Goal: Task Accomplishment & Management: Manage account settings

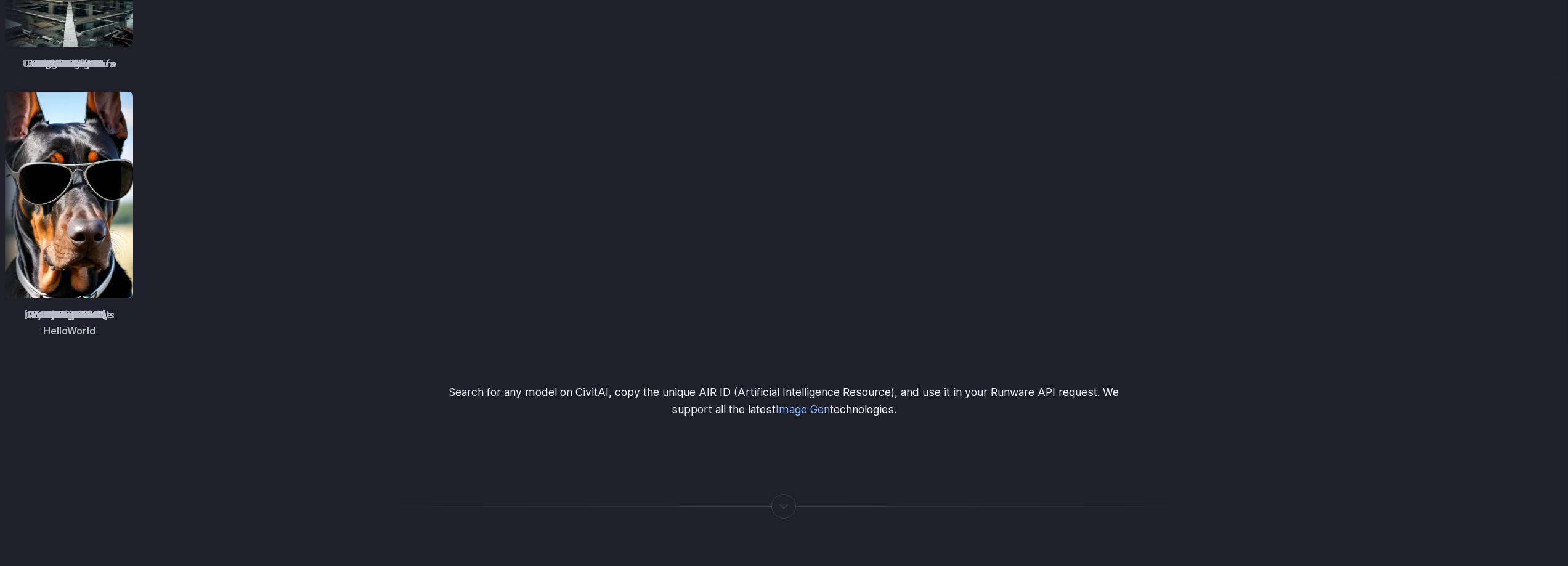
scroll to position [1724, 0]
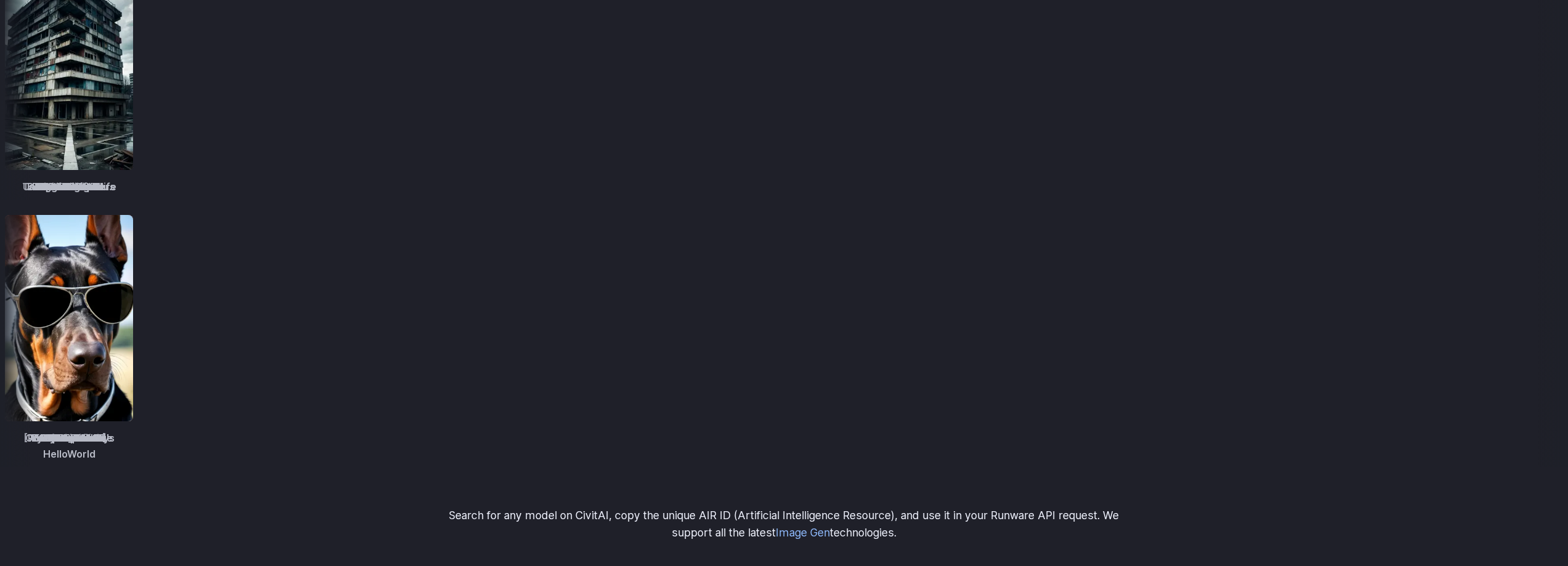
click at [0, 0] on summary "Inpainting" at bounding box center [0, 0] width 0 height 0
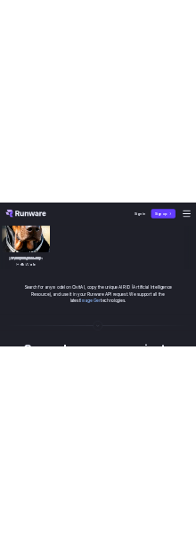
scroll to position [2632, 0]
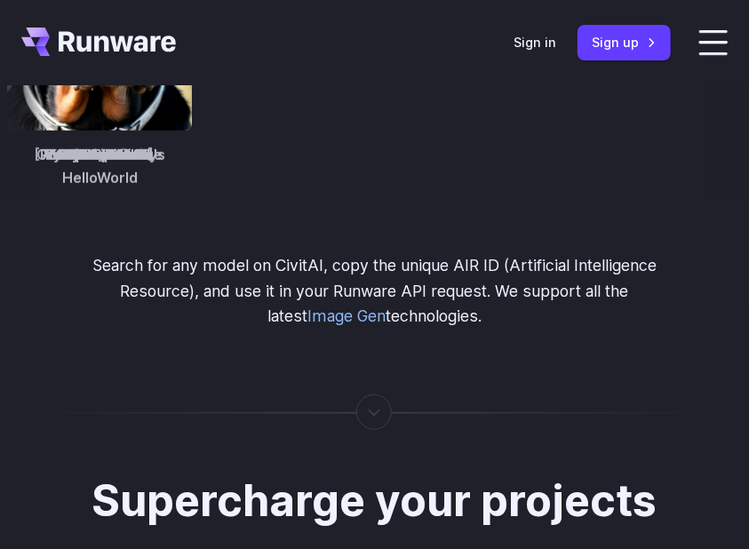
click at [0, 0] on button "Go to 1 of 2" at bounding box center [0, 0] width 0 height 0
click at [0, 0] on h3 "Outpainting" at bounding box center [0, 0] width 0 height 0
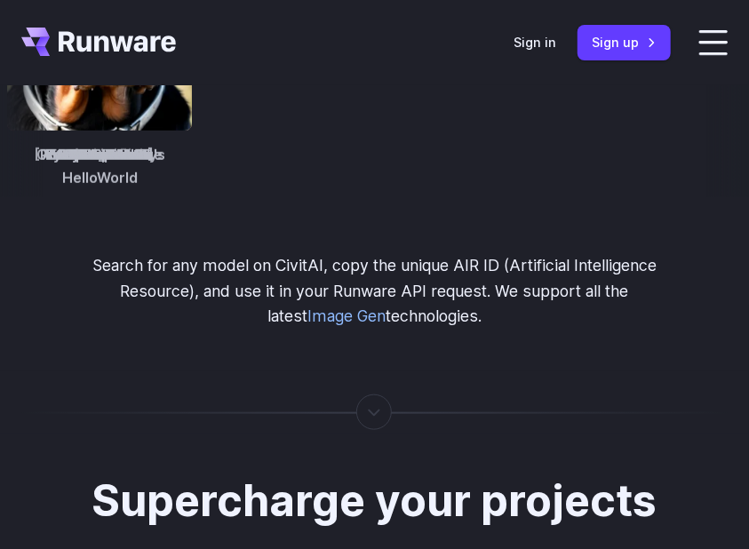
click at [0, 0] on summary "Outpainting" at bounding box center [0, 0] width 0 height 0
click at [0, 0] on summary "Upscaling" at bounding box center [0, 0] width 0 height 0
click at [0, 0] on button "Go to 2 of 2" at bounding box center [0, 0] width 0 height 0
click at [0, 0] on summary "Background Removal" at bounding box center [0, 0] width 0 height 0
click at [0, 0] on button "Go to 2 of 2" at bounding box center [0, 0] width 0 height 0
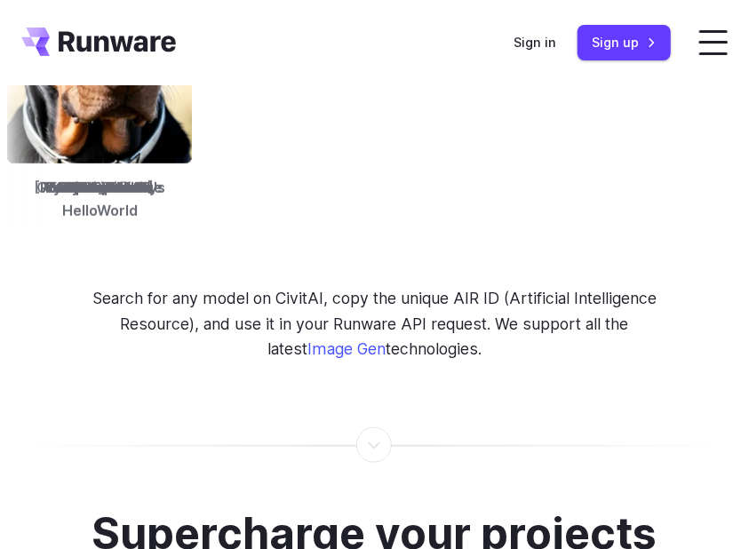
scroll to position [2572, 0]
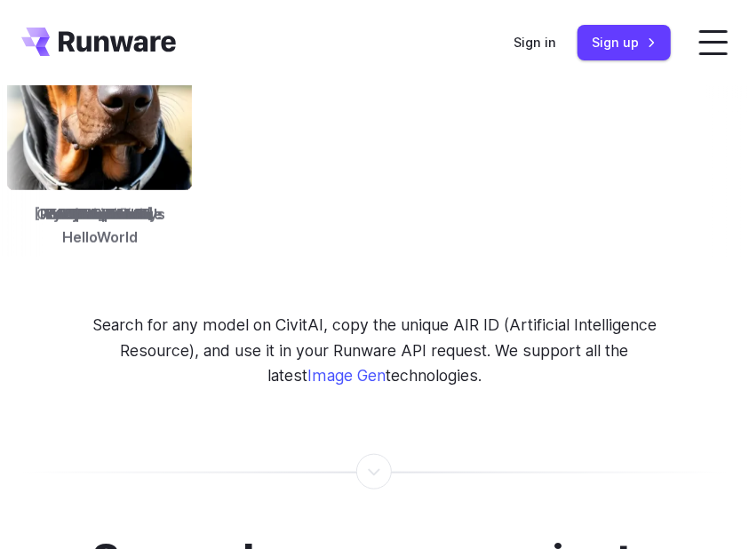
click at [0, 0] on summary "Background Removal" at bounding box center [0, 0] width 0 height 0
click at [0, 0] on button "Go to 2 of 4" at bounding box center [0, 0] width 0 height 0
click at [0, 0] on div at bounding box center [0, 0] width 0 height 0
click at [0, 0] on button "Go to 3 of 4" at bounding box center [0, 0] width 0 height 0
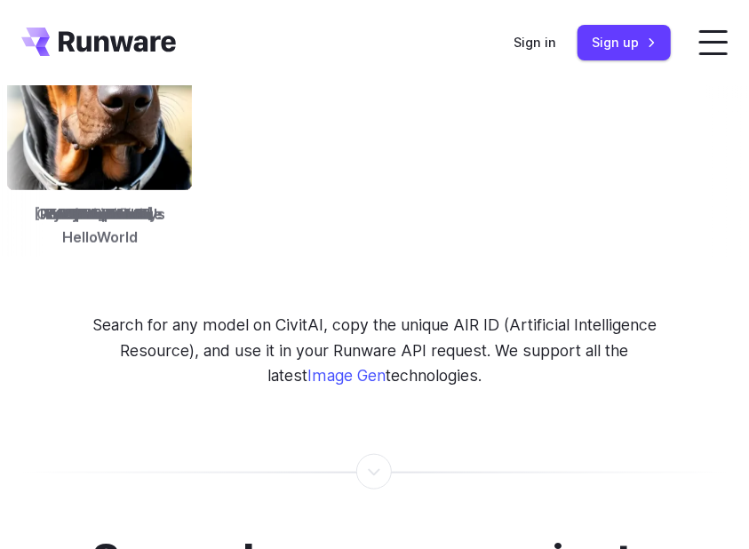
click at [0, 0] on button "Go to 4 of 4" at bounding box center [0, 0] width 0 height 0
click at [0, 0] on button "Go to 3 of 4" at bounding box center [0, 0] width 0 height 0
click at [0, 0] on button "Go to 1 of 4" at bounding box center [0, 0] width 0 height 0
click at [0, 0] on summary "Concept design" at bounding box center [0, 0] width 0 height 0
click at [0, 0] on button "Go to 2 of 4" at bounding box center [0, 0] width 0 height 0
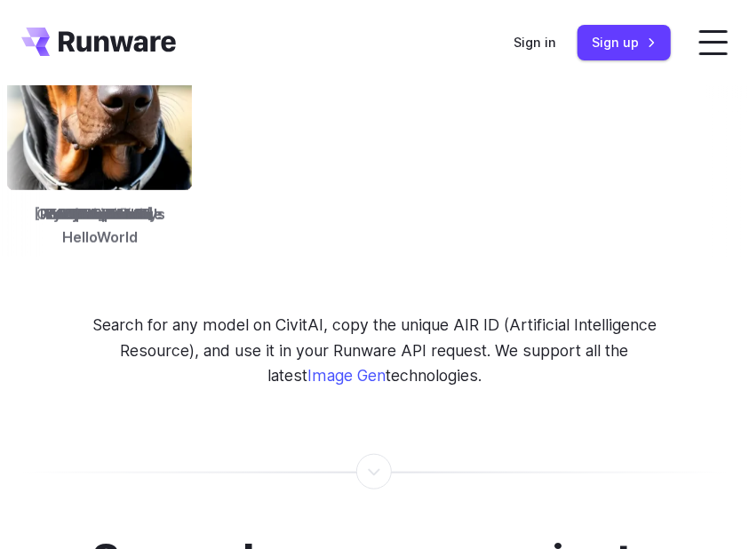
click at [0, 0] on button "Go to 1 of 4" at bounding box center [0, 0] width 0 height 0
click at [0, 0] on button "Go to 4 of 4" at bounding box center [0, 0] width 0 height 0
click at [0, 0] on summary "Creative styling" at bounding box center [0, 0] width 0 height 0
click at [0, 0] on div at bounding box center [0, 0] width 0 height 0
click at [0, 0] on button "Go to 2 of 4" at bounding box center [0, 0] width 0 height 0
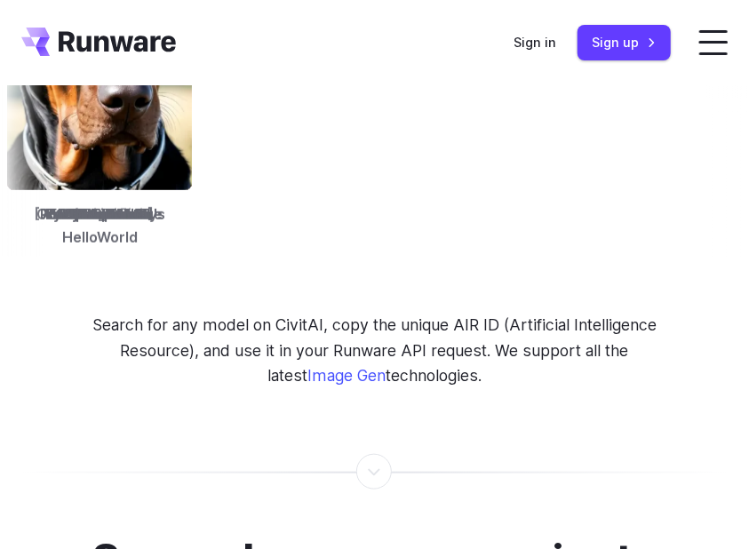
click at [0, 0] on button "Go to 3 of 4" at bounding box center [0, 0] width 0 height 0
click at [0, 0] on summary "Architecture" at bounding box center [0, 0] width 0 height 0
click at [0, 0] on button "Go to 3 of 4" at bounding box center [0, 0] width 0 height 0
click at [0, 0] on summary "Product design" at bounding box center [0, 0] width 0 height 0
click at [0, 0] on button "Go to 3 of 4" at bounding box center [0, 0] width 0 height 0
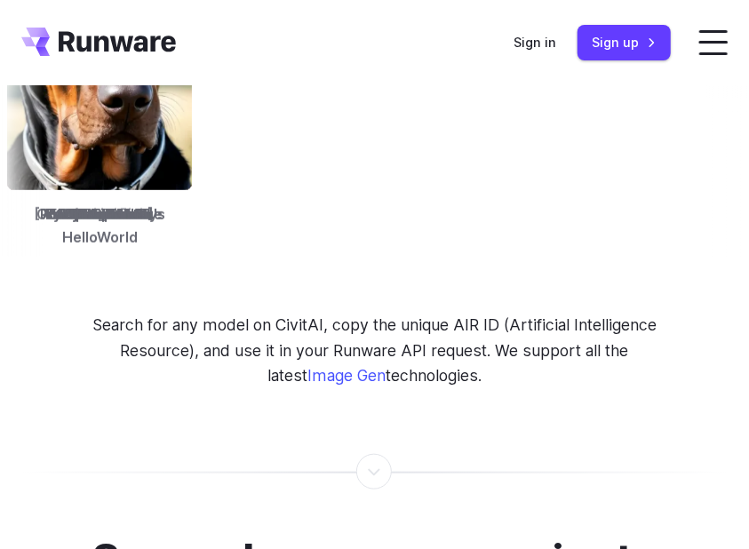
click at [0, 0] on button "Go to 4 of 4" at bounding box center [0, 0] width 0 height 0
click at [0, 0] on button "Go to 1 of 4" at bounding box center [0, 0] width 0 height 0
click at [0, 0] on button "Go to 2 of 4" at bounding box center [0, 0] width 0 height 0
click at [0, 0] on summary "Personalized assets" at bounding box center [0, 0] width 0 height 0
click at [0, 0] on button "Go to 1 of 4" at bounding box center [0, 0] width 0 height 0
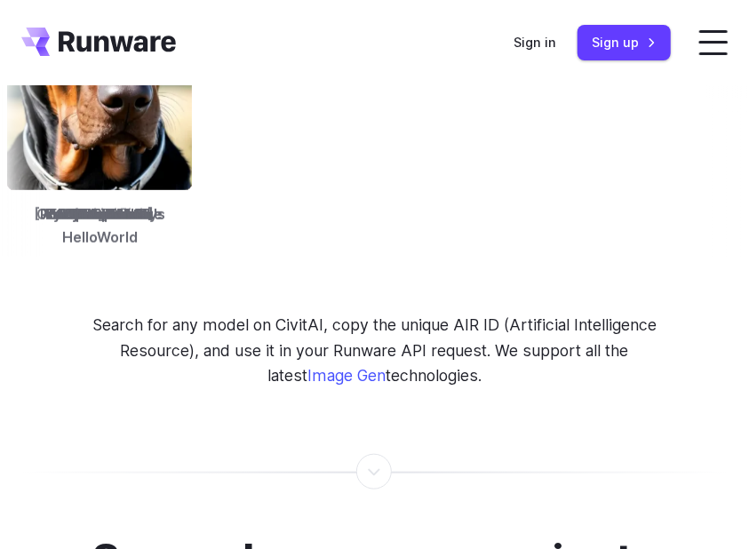
click at [0, 0] on button "Go to 2 of 4" at bounding box center [0, 0] width 0 height 0
click at [0, 0] on div at bounding box center [0, 0] width 0 height 0
click at [0, 0] on button "Go to 3 of 4" at bounding box center [0, 0] width 0 height 0
click at [0, 0] on button "Go to 4 of 4" at bounding box center [0, 0] width 0 height 0
click at [0, 0] on button "Go to 3 of 4" at bounding box center [0, 0] width 0 height 0
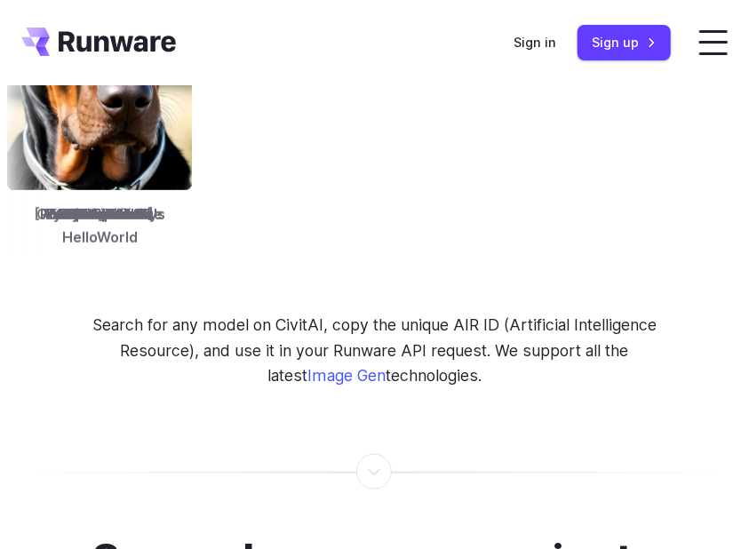
click at [0, 0] on button "Go to 1 of 4" at bounding box center [0, 0] width 0 height 0
click at [0, 0] on summary "Personalized assets" at bounding box center [0, 0] width 0 height 0
drag, startPoint x: 113, startPoint y: 398, endPoint x: 124, endPoint y: 394, distance: 12.4
click at [0, 0] on h3 "Personalized assets" at bounding box center [0, 0] width 0 height 0
click at [0, 0] on summary "Personalized assets" at bounding box center [0, 0] width 0 height 0
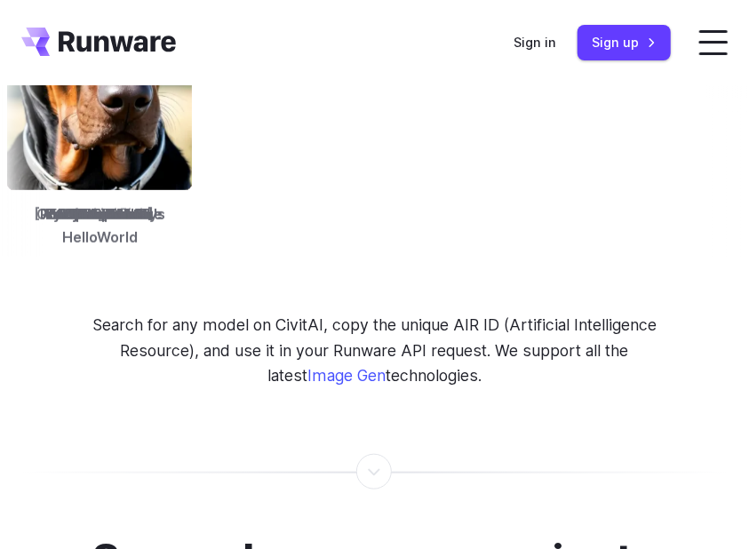
click at [0, 0] on summary "Personalized assets" at bounding box center [0, 0] width 0 height 0
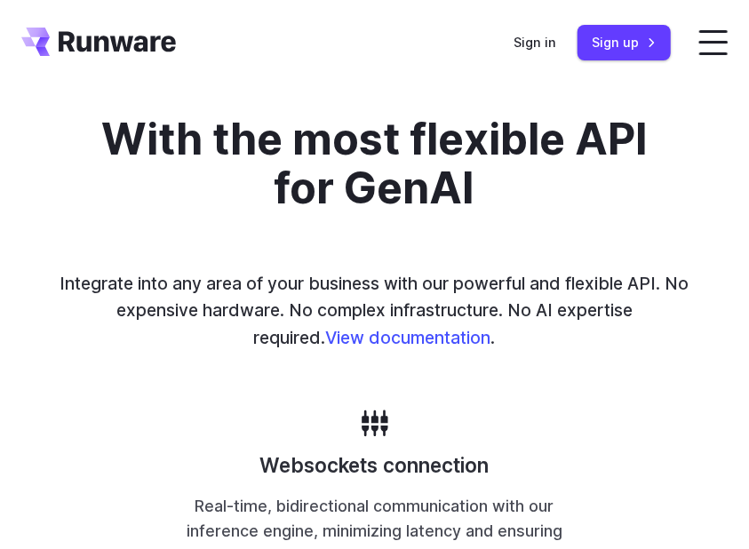
scroll to position [3283, 0]
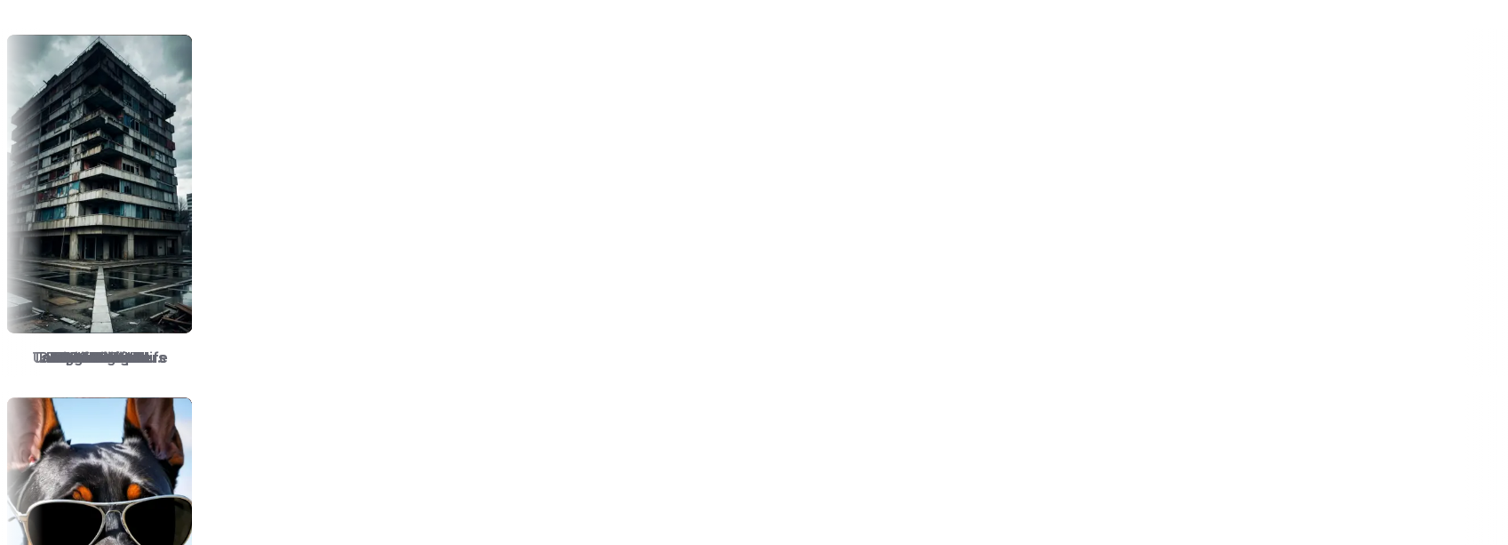
scroll to position [2649, 0]
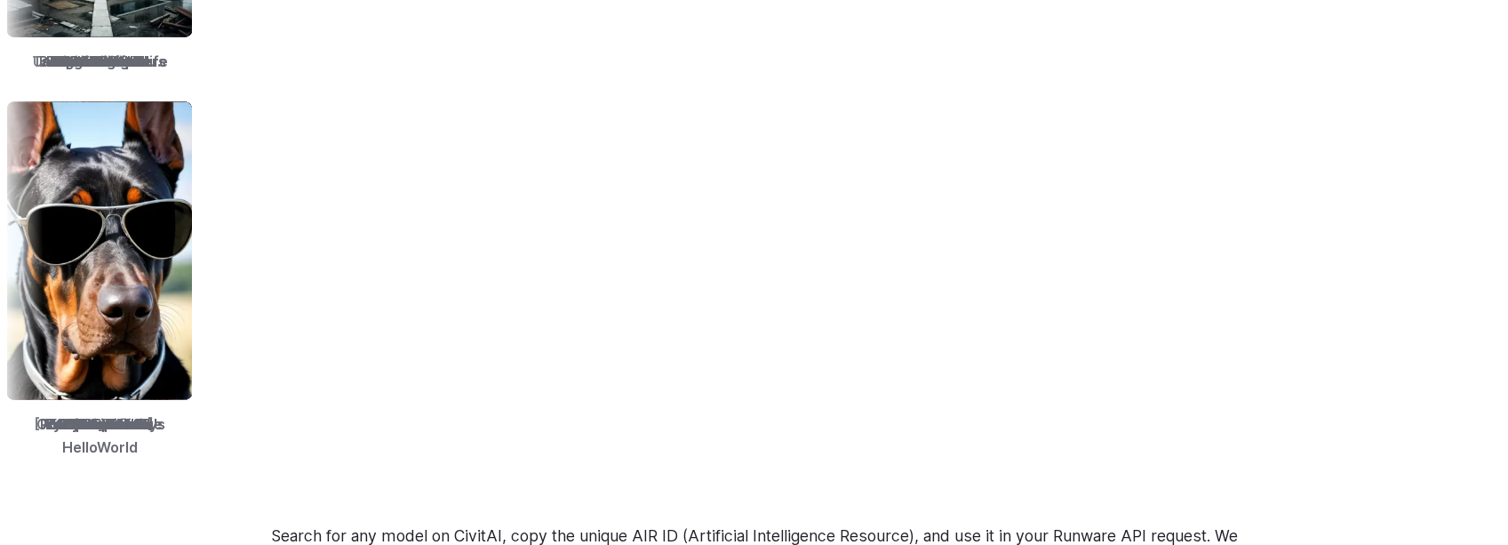
click at [0, 0] on details "Personalized assets Say goodbye to generic stock photos with custom images for …" at bounding box center [0, 0] width 0 height 0
click at [0, 0] on summary "Personalized assets" at bounding box center [0, 0] width 0 height 0
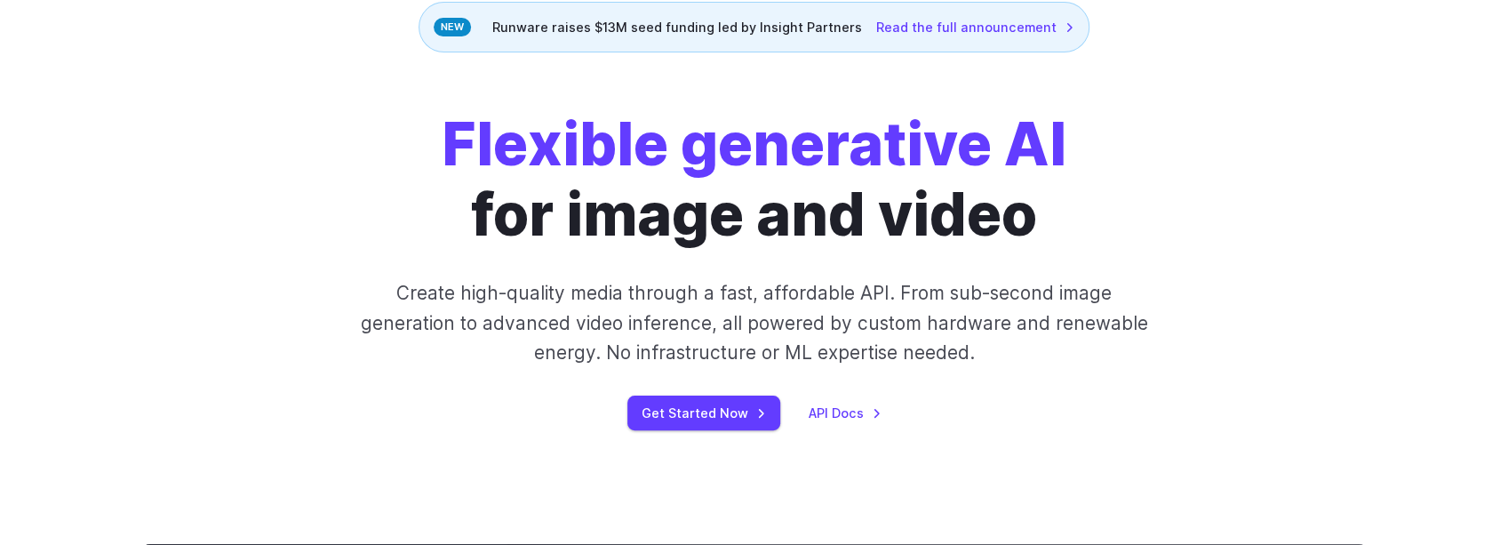
scroll to position [0, 0]
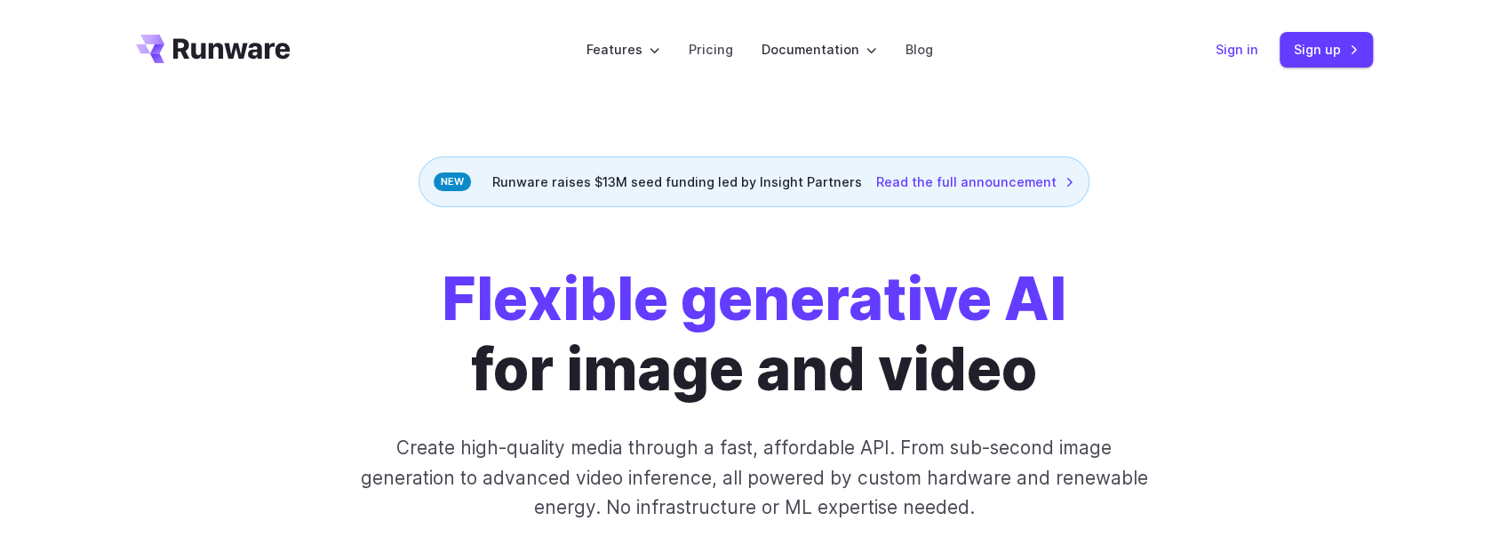
click at [1216, 39] on link "Sign in" at bounding box center [1237, 49] width 43 height 20
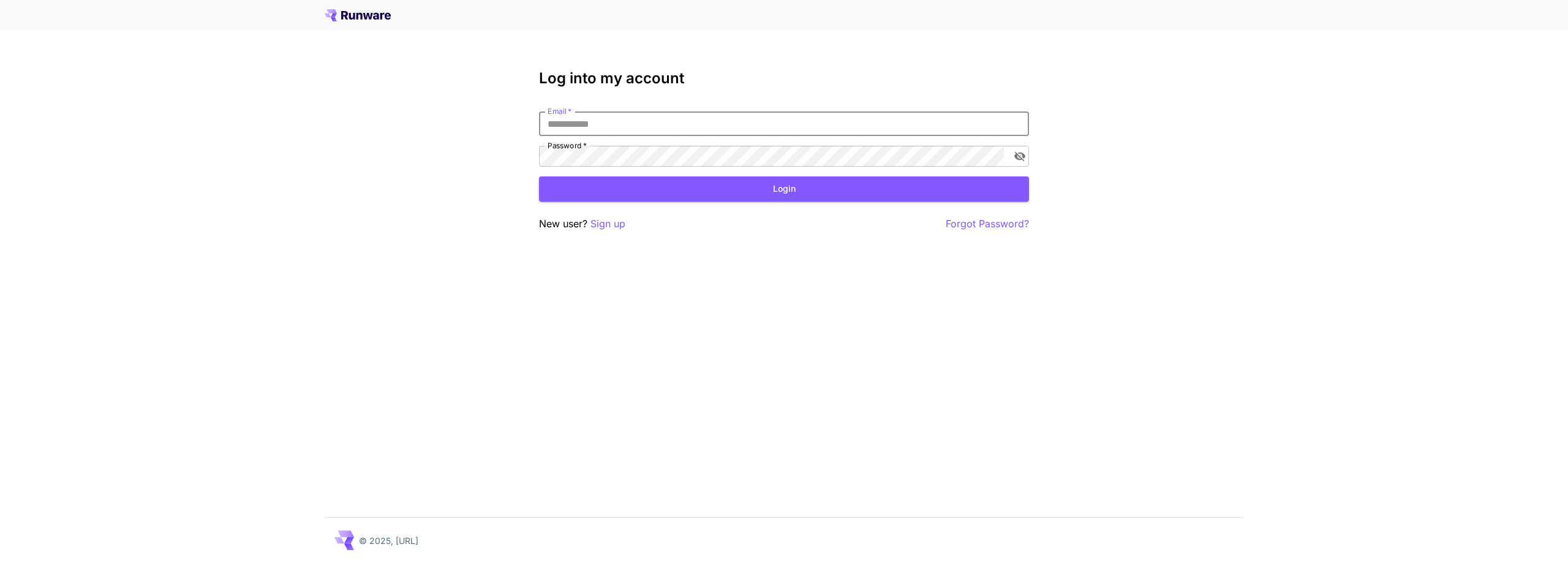
click at [595, 112] on input "Email   *" at bounding box center [784, 124] width 490 height 25
type input "**********"
click button "Login" at bounding box center [784, 189] width 490 height 25
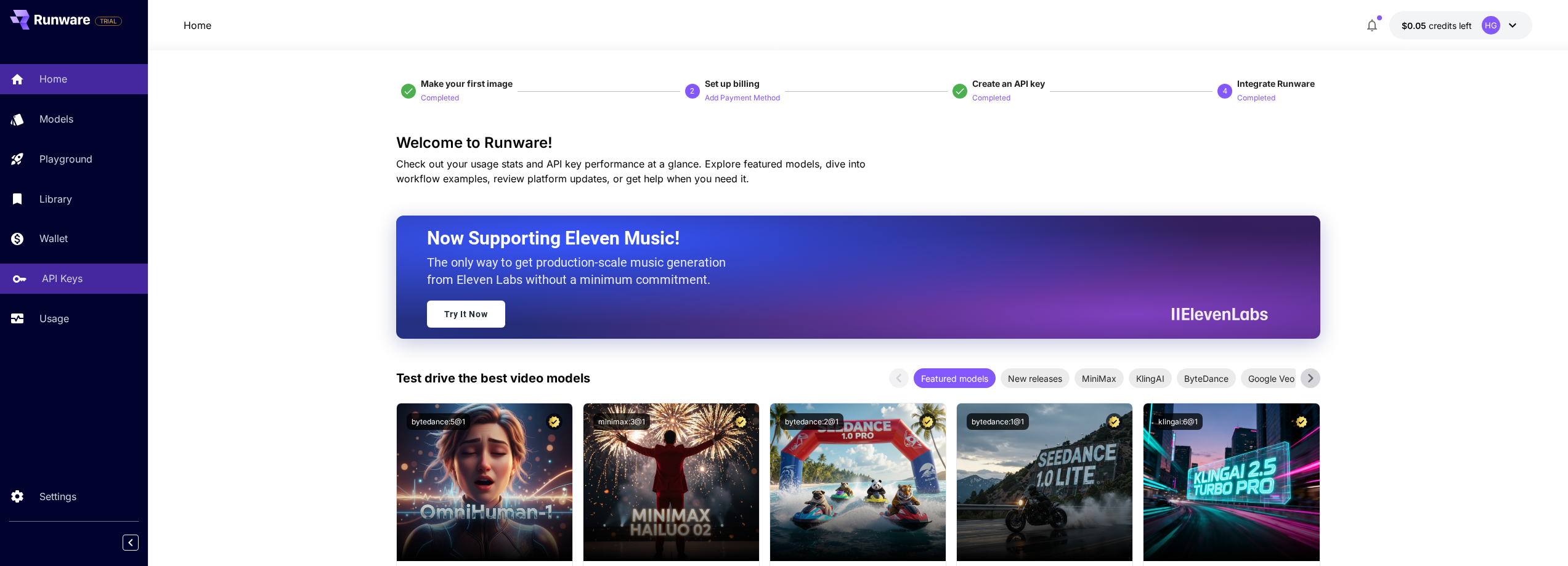
click at [62, 271] on p "API Keys" at bounding box center [62, 278] width 41 height 15
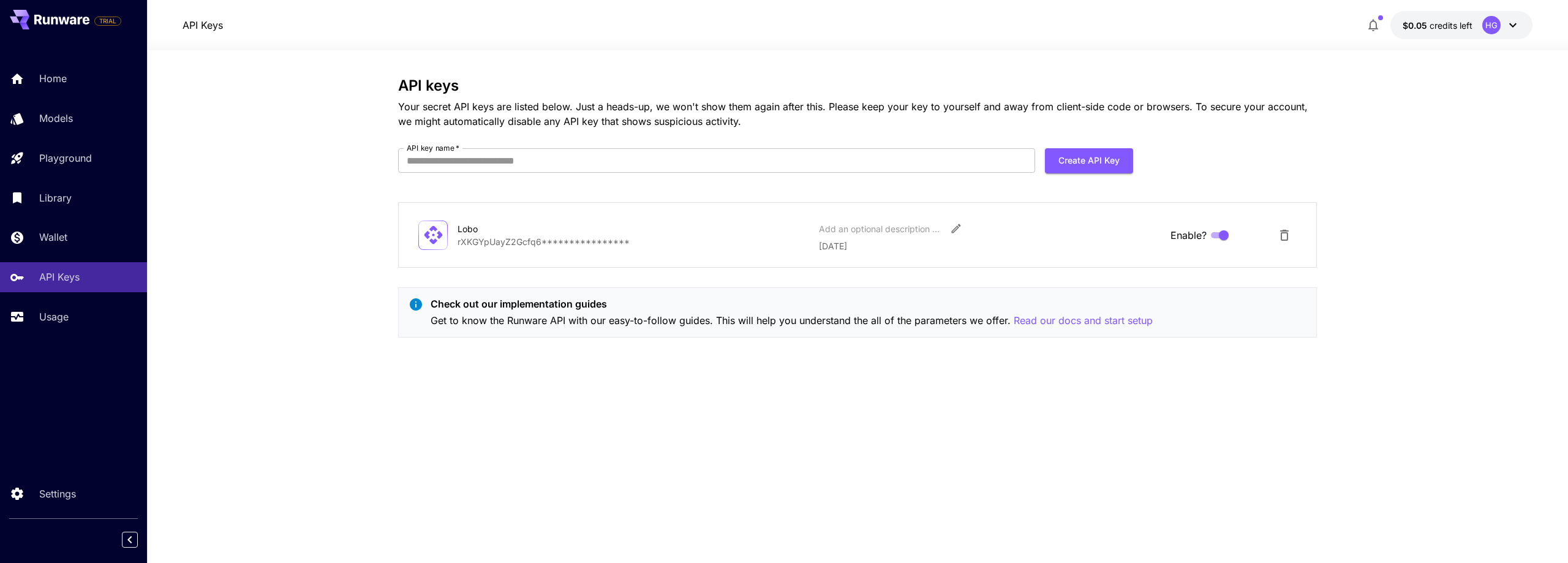
click at [509, 235] on p "**********" at bounding box center [633, 241] width 352 height 13
click at [817, 148] on input "API key name   *" at bounding box center [717, 161] width 637 height 25
type input "******"
click button "Create API Key" at bounding box center [1089, 161] width 88 height 25
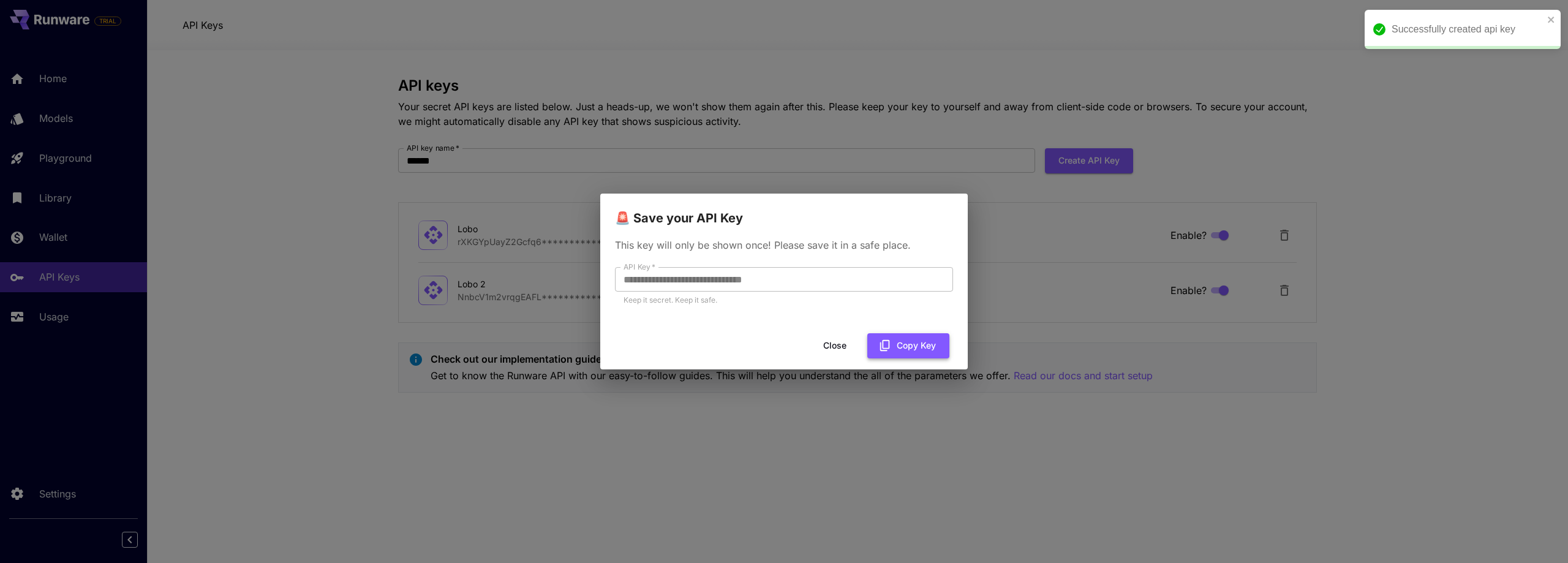
click at [926, 338] on button "Copy Key" at bounding box center [908, 345] width 82 height 25
click at [877, 412] on div "**********" at bounding box center [784, 281] width 1568 height 563
click at [1436, 398] on div "**********" at bounding box center [784, 281] width 1568 height 563
click at [908, 333] on button "Copy Key" at bounding box center [908, 345] width 82 height 25
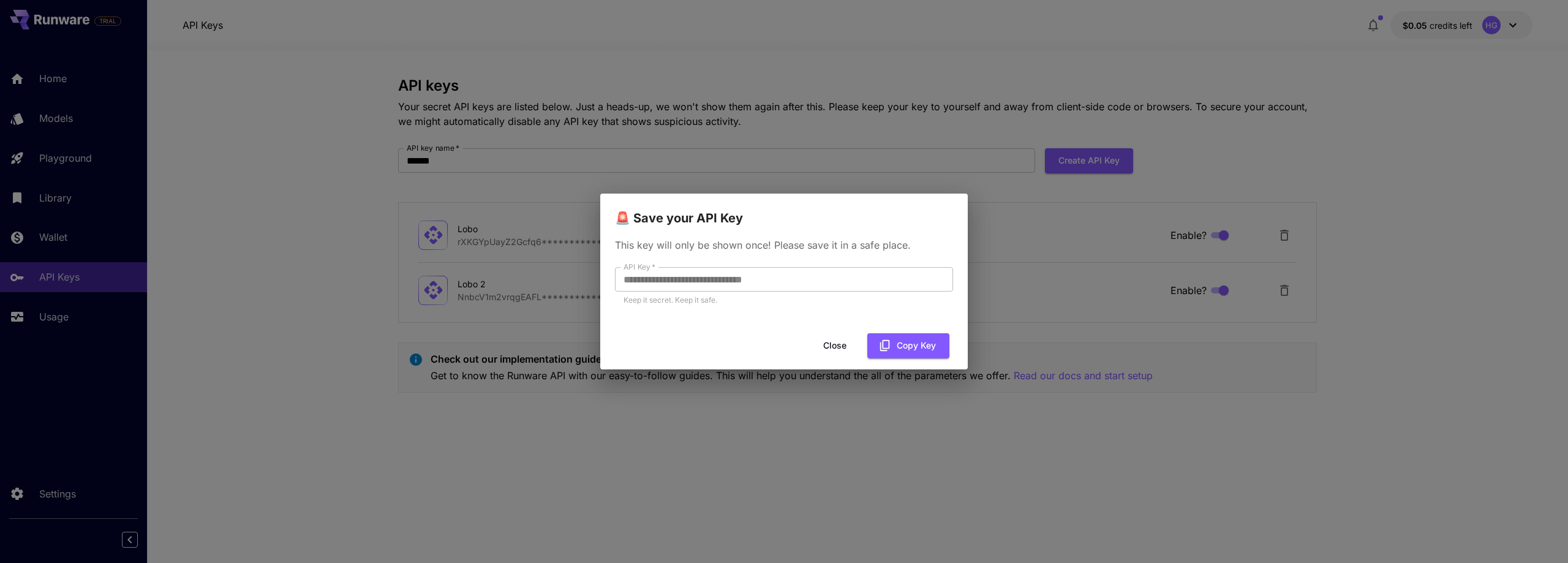
click at [769, 389] on div "**********" at bounding box center [784, 281] width 1568 height 563
click at [831, 333] on button "Close" at bounding box center [835, 345] width 55 height 25
